Goal: Task Accomplishment & Management: Use online tool/utility

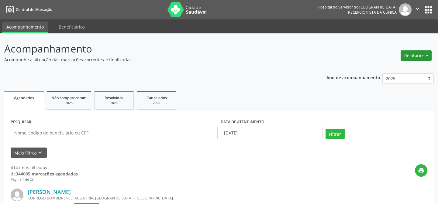
click at [417, 53] on button "Relatórios" at bounding box center [416, 55] width 31 height 10
click at [388, 67] on link "Agendamentos" at bounding box center [399, 68] width 65 height 9
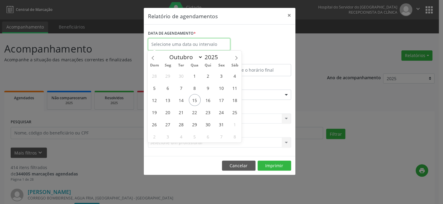
click at [194, 39] on input "text" at bounding box center [189, 44] width 82 height 12
click at [194, 99] on span "15" at bounding box center [195, 100] width 12 height 12
type input "[DATE]"
click at [195, 100] on span "15" at bounding box center [195, 100] width 12 height 12
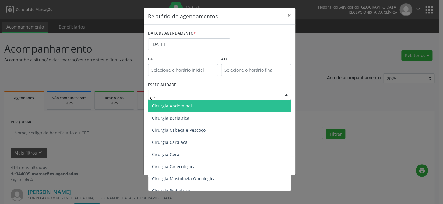
type input "ciru"
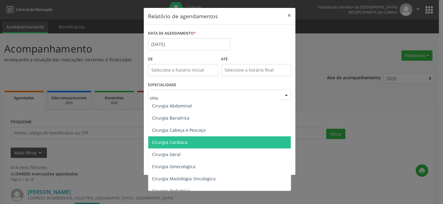
click at [173, 143] on span "Cirurgia Cardiaca" at bounding box center [170, 143] width 36 height 6
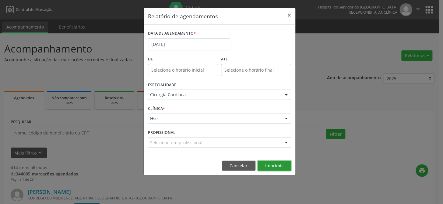
click at [264, 164] on button "Imprimir" at bounding box center [273, 166] width 33 height 10
